Goal: Information Seeking & Learning: Learn about a topic

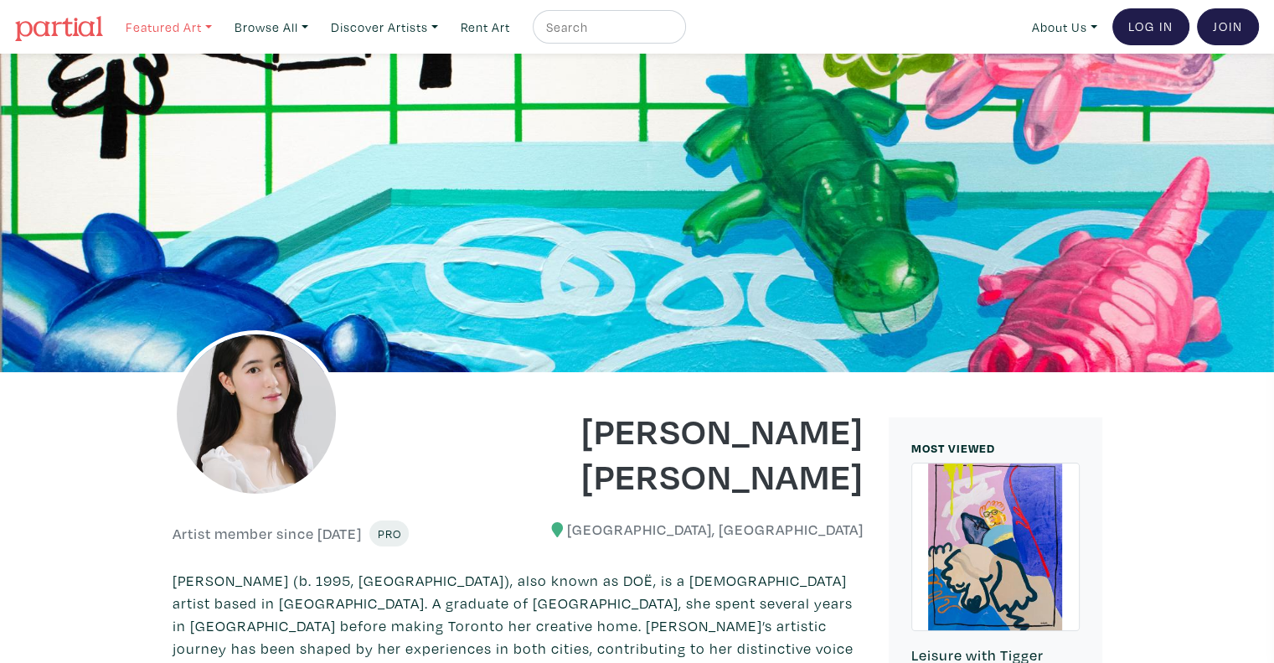
click at [158, 34] on link "Featured Art" at bounding box center [168, 27] width 101 height 34
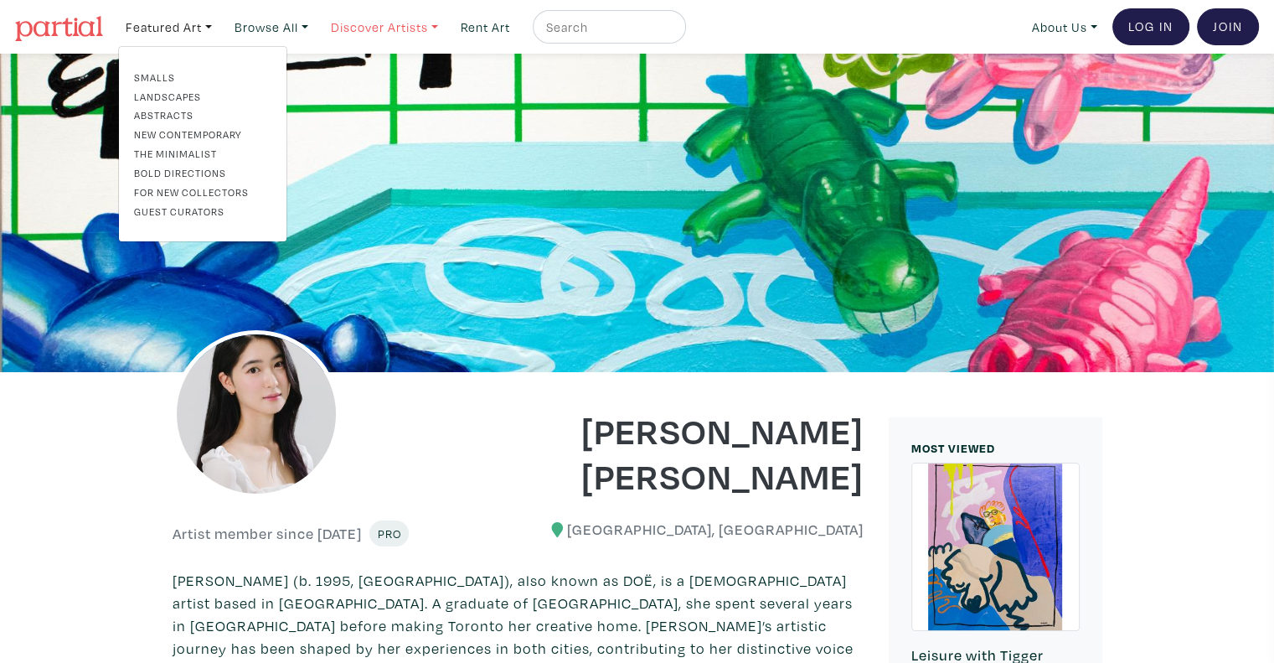
click at [392, 31] on link "Discover Artists" at bounding box center [384, 27] width 122 height 34
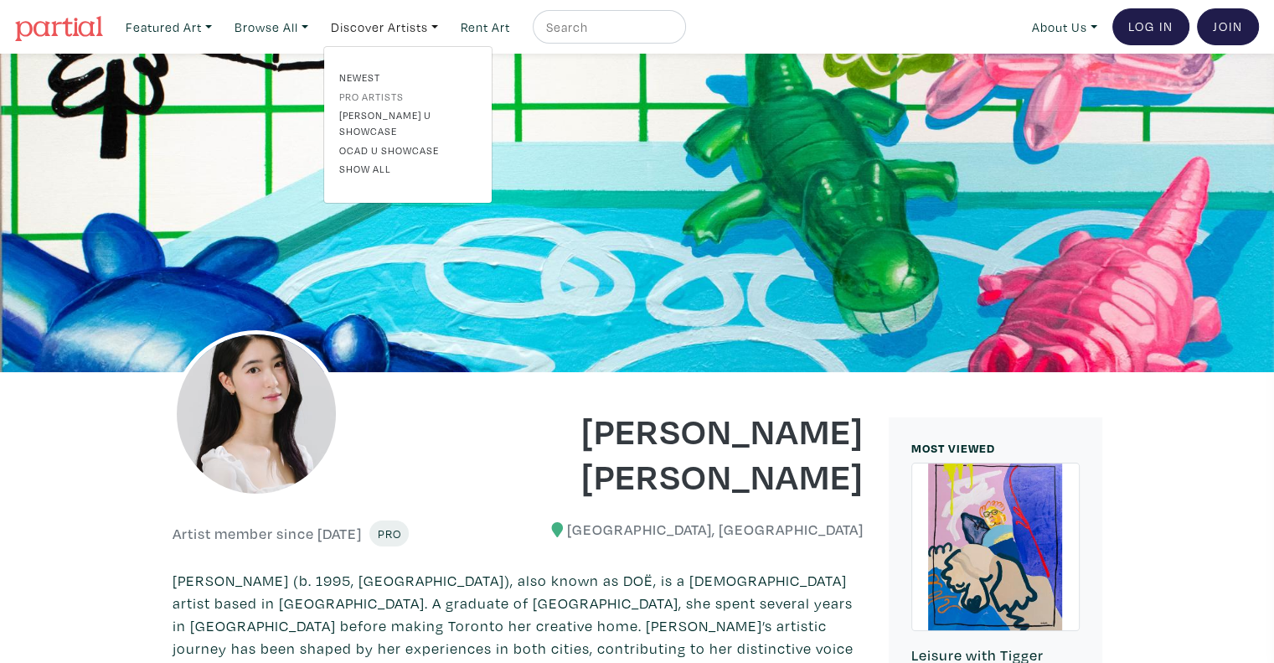
click at [396, 96] on link "Pro artists" at bounding box center [407, 96] width 137 height 15
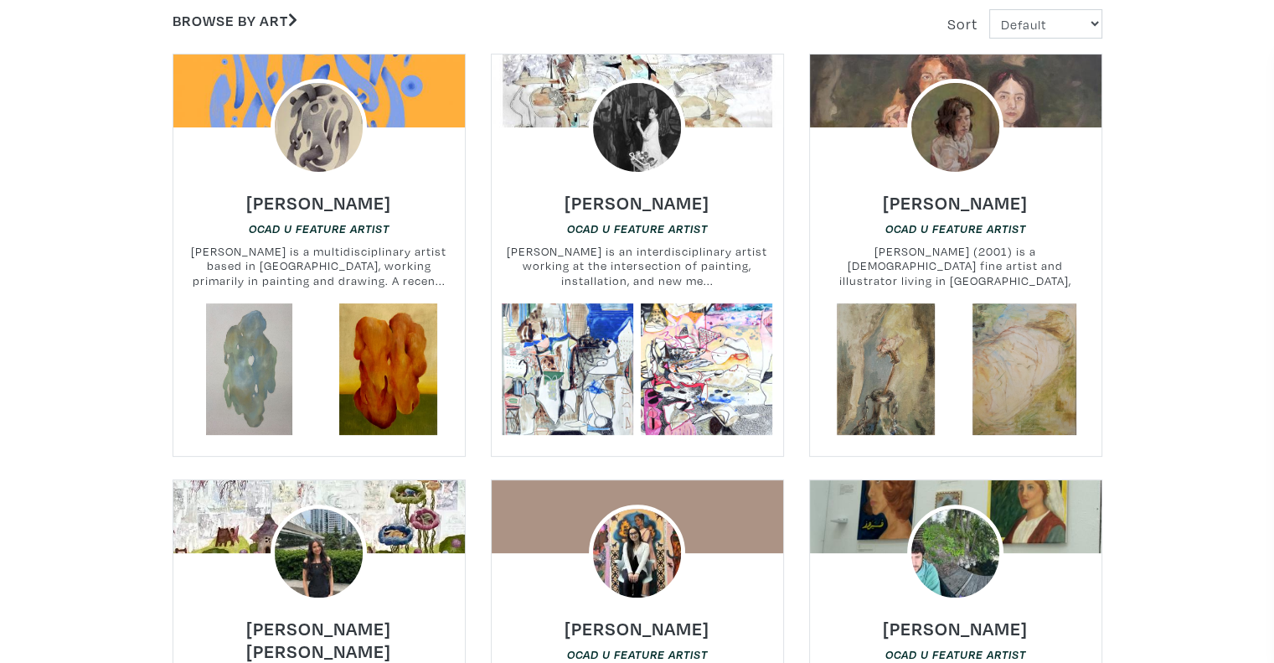
scroll to position [323, 0]
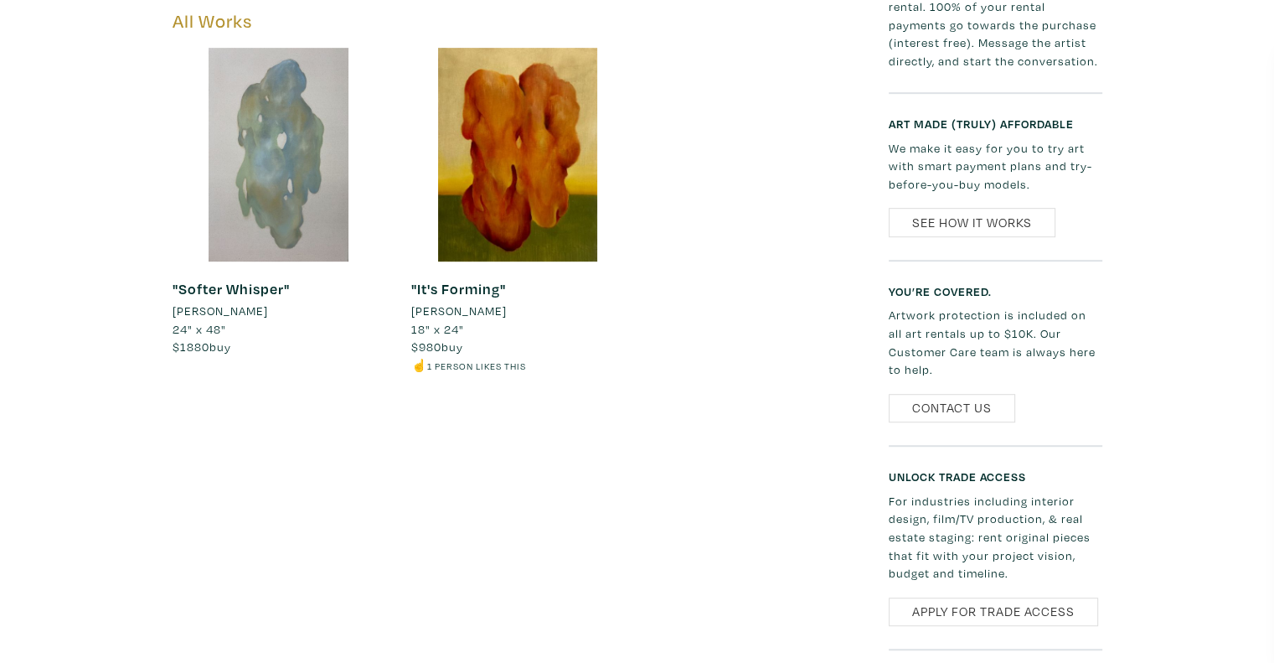
scroll to position [921, 0]
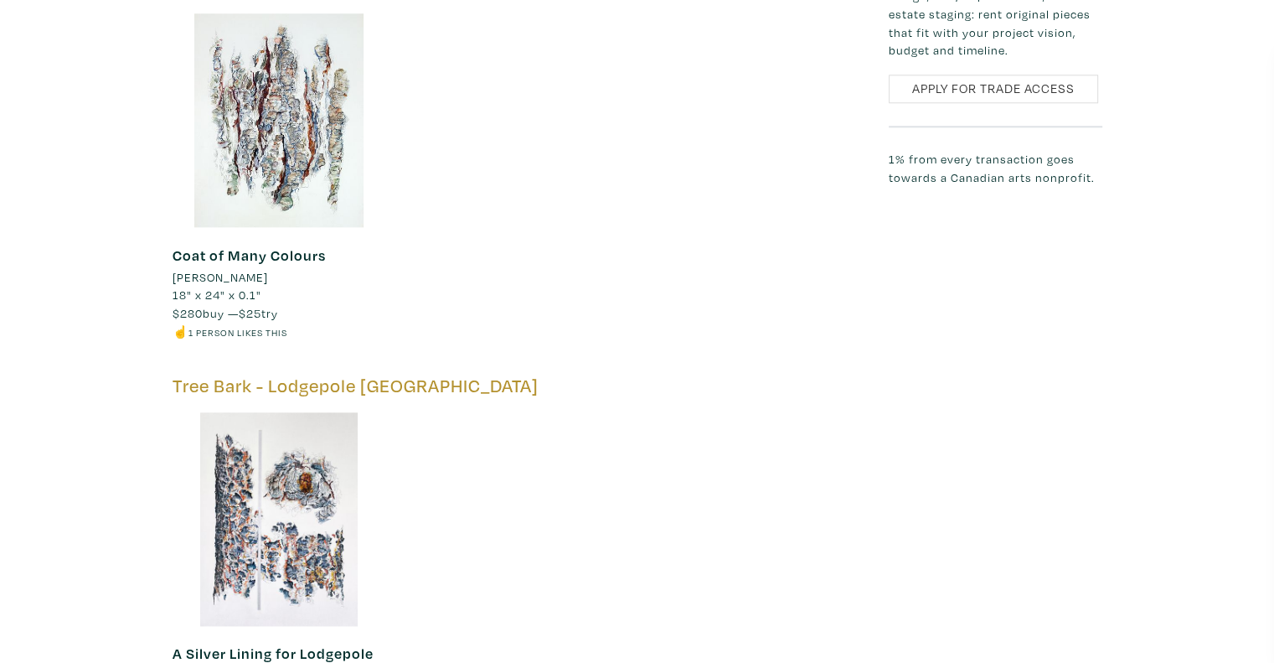
scroll to position [1759, 0]
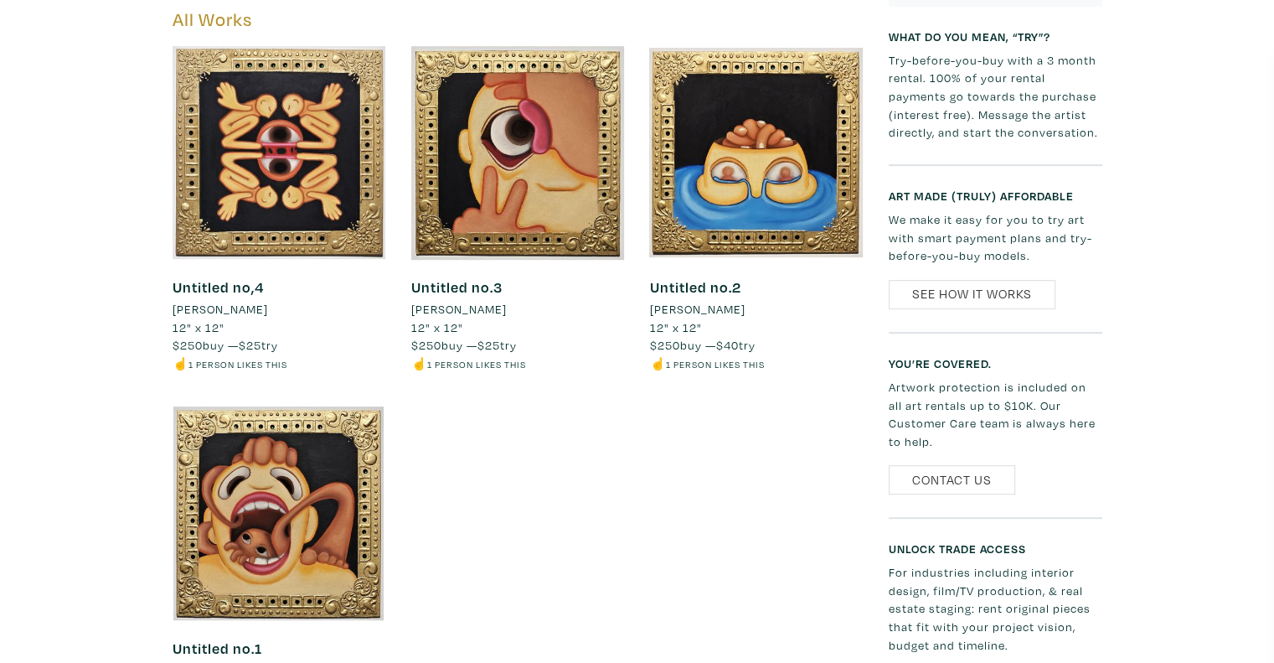
scroll to position [670, 0]
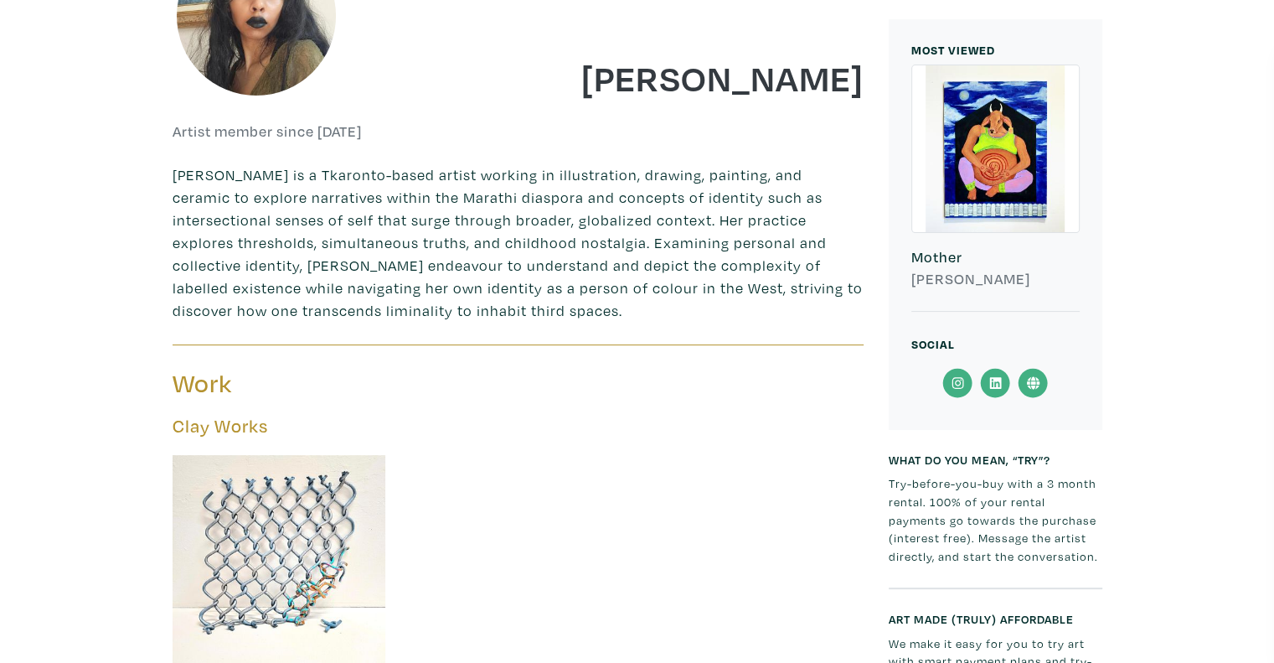
scroll to position [503, 0]
